Goal: Task Accomplishment & Management: Use online tool/utility

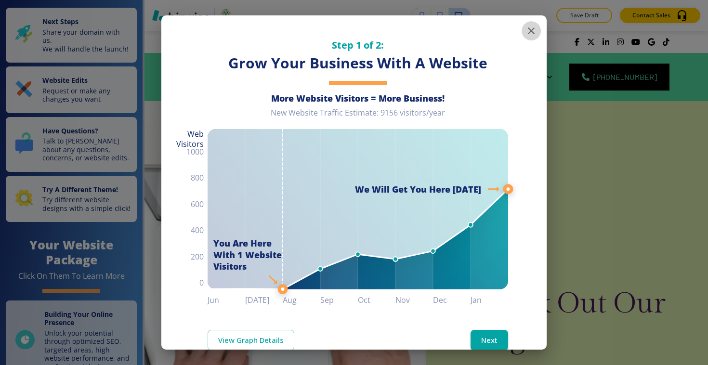
click at [535, 34] on icon "button" at bounding box center [532, 31] width 12 height 12
